Goal: Task Accomplishment & Management: Manage account settings

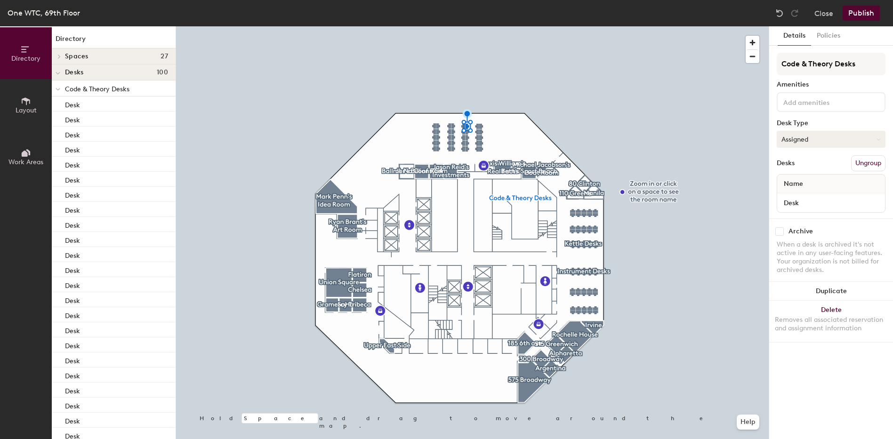
click at [810, 131] on button "Assigned" at bounding box center [831, 139] width 109 height 17
click at [802, 194] on div "Hoteled" at bounding box center [824, 197] width 94 height 14
click at [862, 12] on button "Publish" at bounding box center [861, 13] width 37 height 15
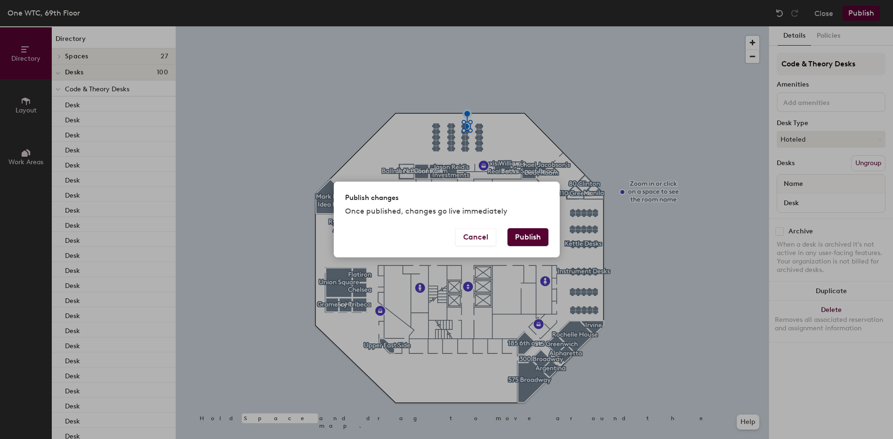
click at [522, 236] on button "Publish" at bounding box center [528, 237] width 41 height 18
